Goal: Transaction & Acquisition: Purchase product/service

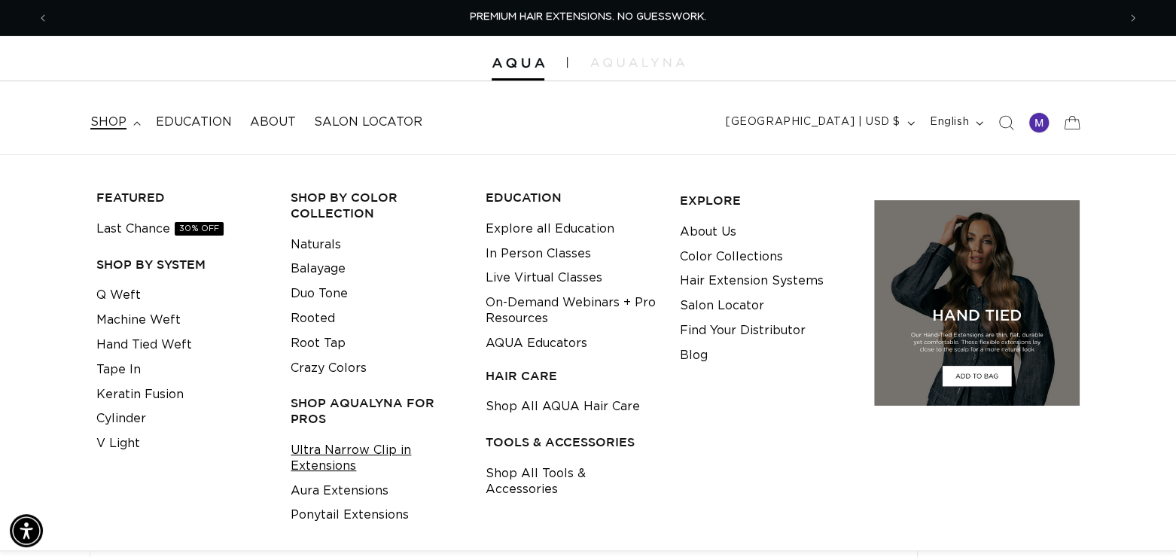
click at [346, 464] on link "Ultra Narrow Clip in Extensions" at bounding box center [376, 458] width 171 height 41
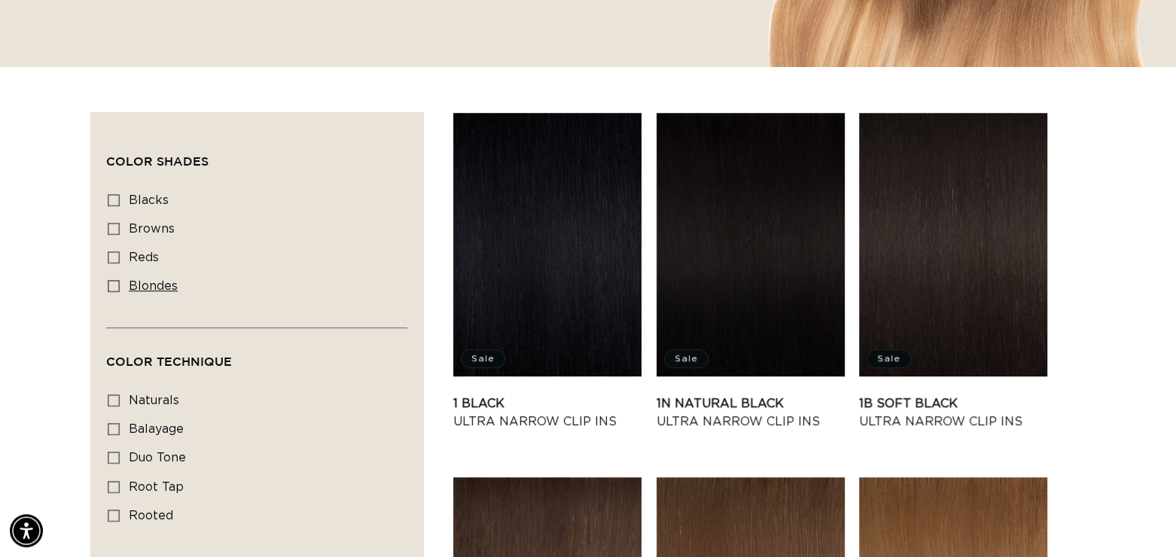
click at [118, 285] on icon at bounding box center [114, 286] width 12 height 12
click at [118, 285] on input "blondes blondes (22 products)" at bounding box center [114, 286] width 12 height 12
checkbox input "true"
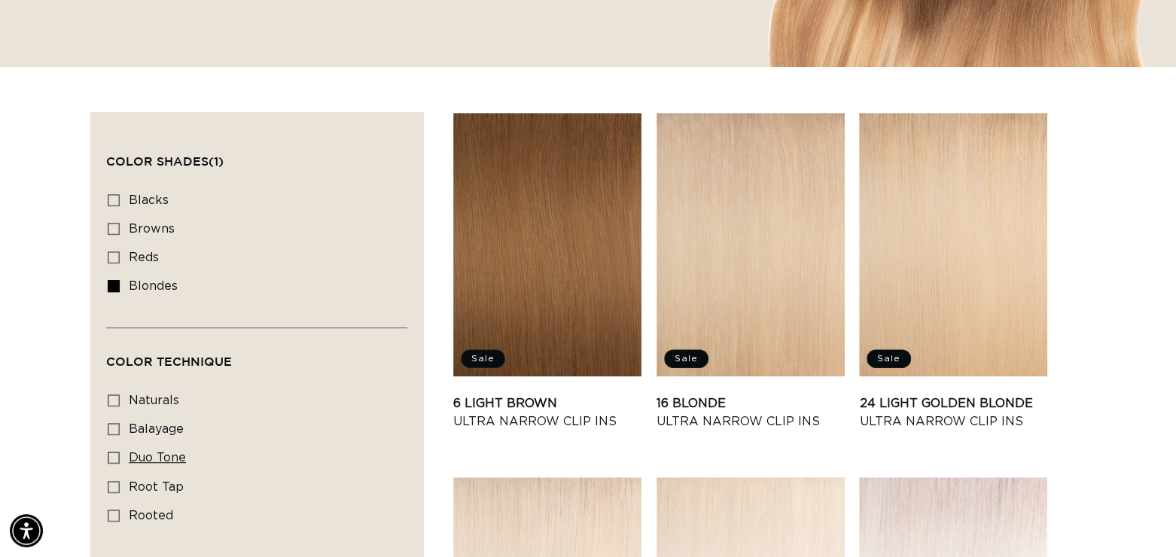
scroll to position [0, 2137]
click at [112, 456] on icon at bounding box center [114, 458] width 12 height 12
click at [112, 456] on input "duo tone duo tone (4 products)" at bounding box center [114, 458] width 12 height 12
checkbox input "true"
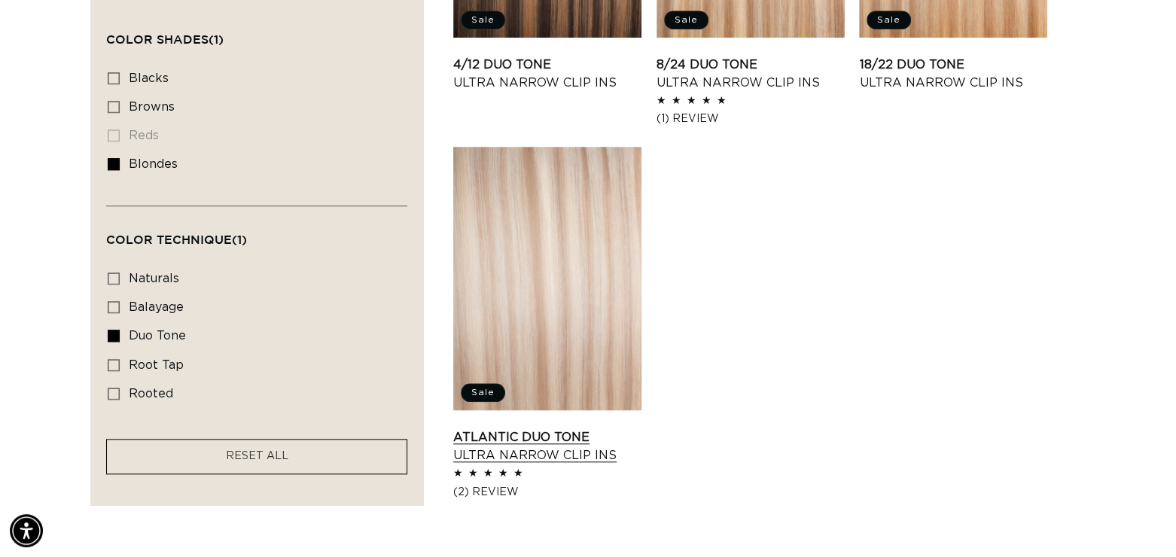
scroll to position [0, 1068]
click at [567, 428] on link "Atlantic Duo Tone Ultra Narrow Clip Ins" at bounding box center [547, 446] width 188 height 36
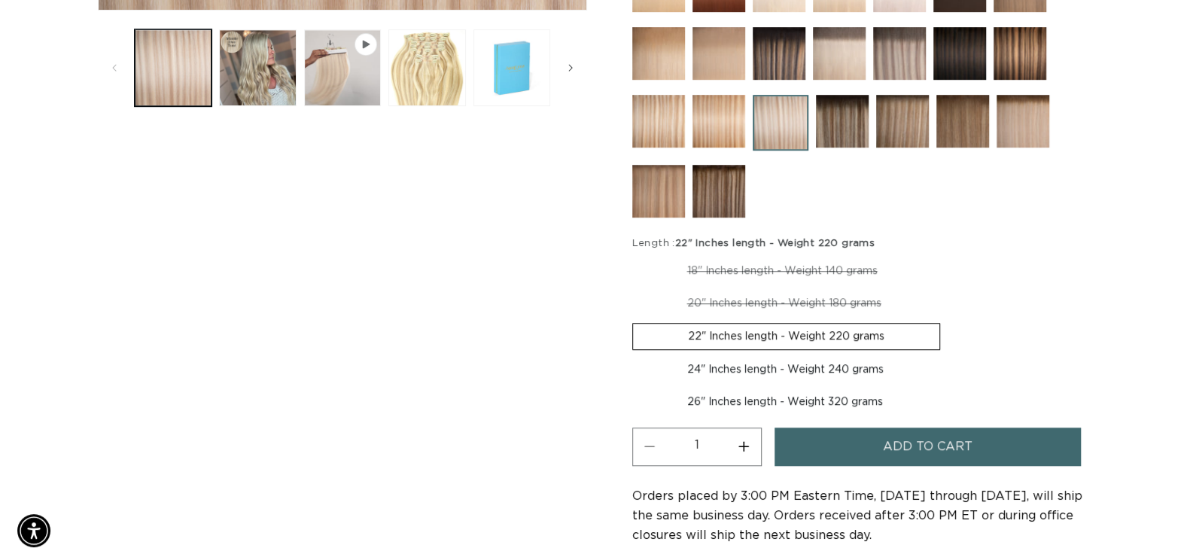
scroll to position [640, 0]
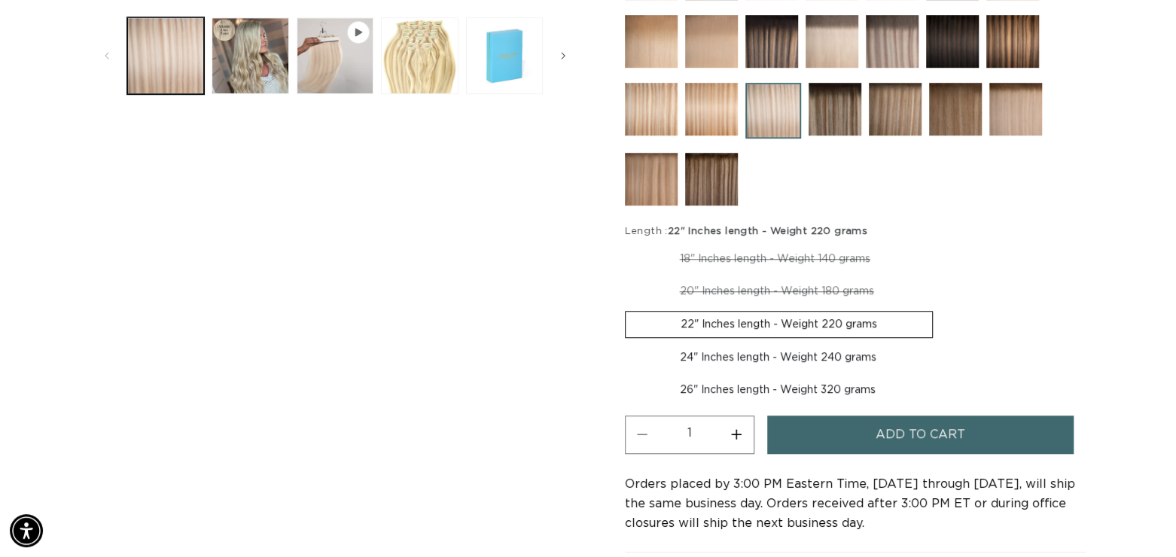
click at [933, 416] on span "Add to cart" at bounding box center [920, 435] width 90 height 38
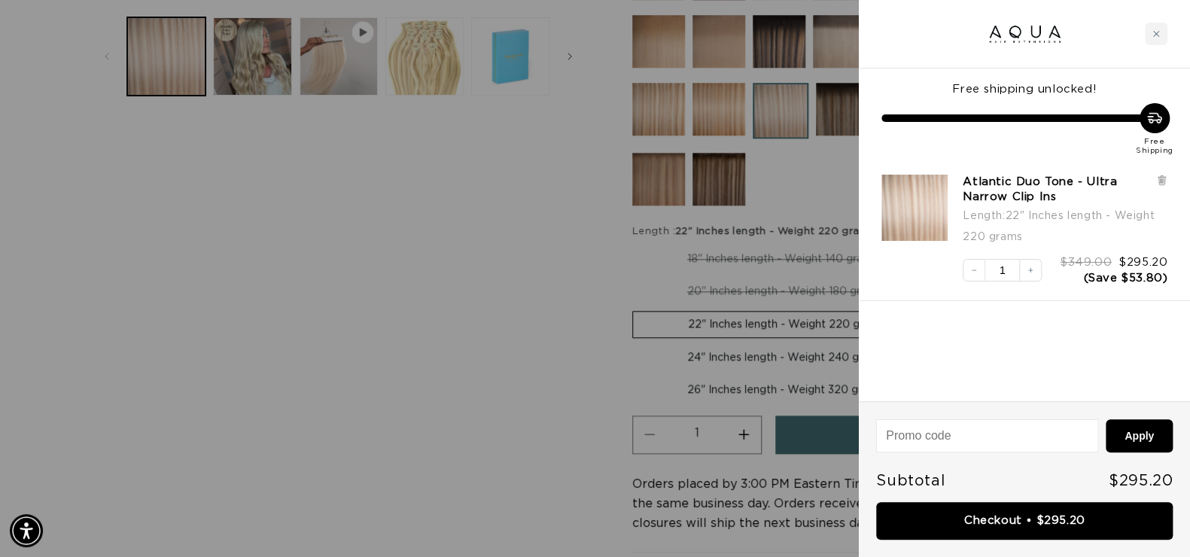
scroll to position [0, 0]
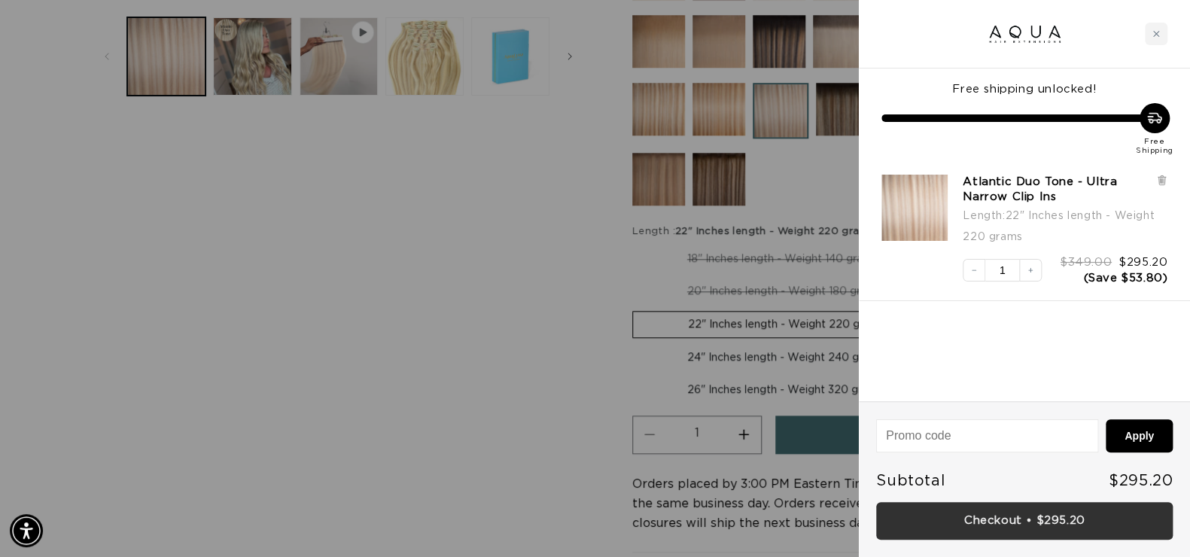
click at [1035, 508] on link "Checkout • $295.20" at bounding box center [1024, 521] width 297 height 38
